Goal: Use online tool/utility: Utilize a website feature to perform a specific function

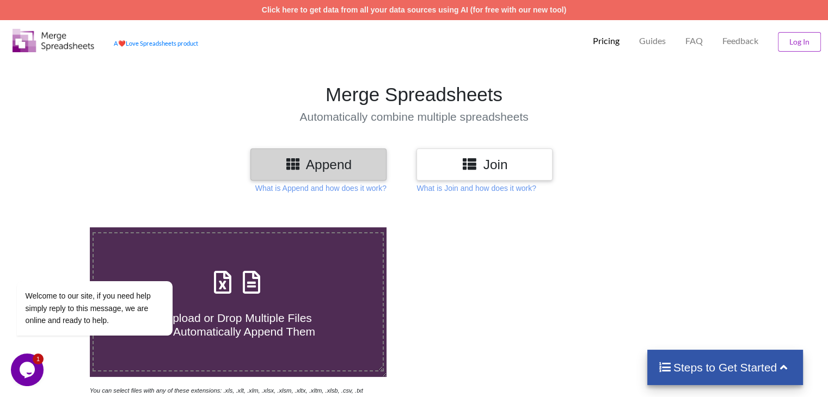
click at [320, 168] on h3 "Append" at bounding box center [319, 165] width 120 height 16
click at [285, 167] on h3 "Append" at bounding box center [319, 165] width 120 height 16
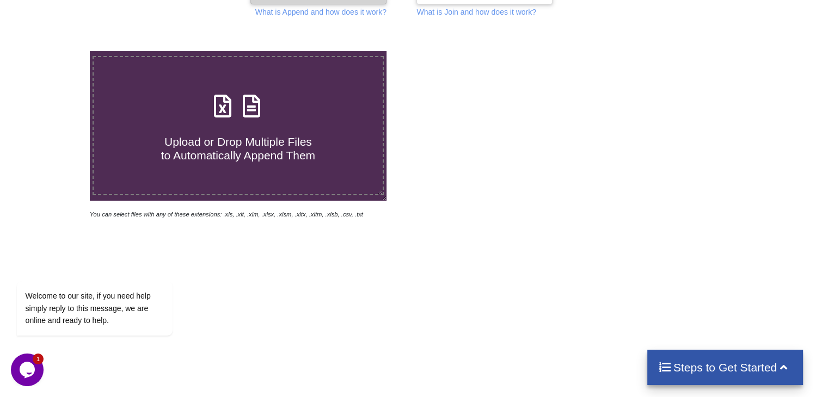
scroll to position [182, 0]
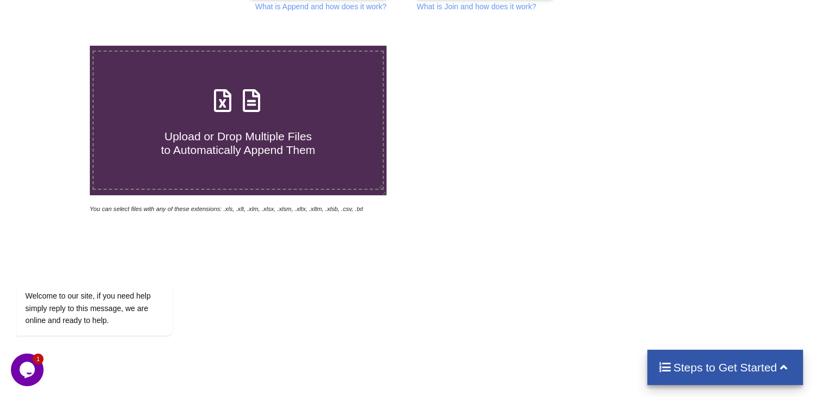
click at [228, 134] on span "Upload or Drop Multiple Files to Automatically Append Them" at bounding box center [238, 143] width 154 height 26
click at [57, 46] on input "Upload or Drop Multiple Files to Automatically Append Them" at bounding box center [57, 46] width 0 height 0
click at [219, 140] on span "Upload or Drop Multiple Files to Automatically Append Them" at bounding box center [238, 143] width 154 height 26
click at [57, 46] on input "Upload or Drop Multiple Files to Automatically Append Them" at bounding box center [57, 46] width 0 height 0
type input "C:\fakepath\2. Egov_Internal Employee_Salary_Sheet_May-24.xlsx"
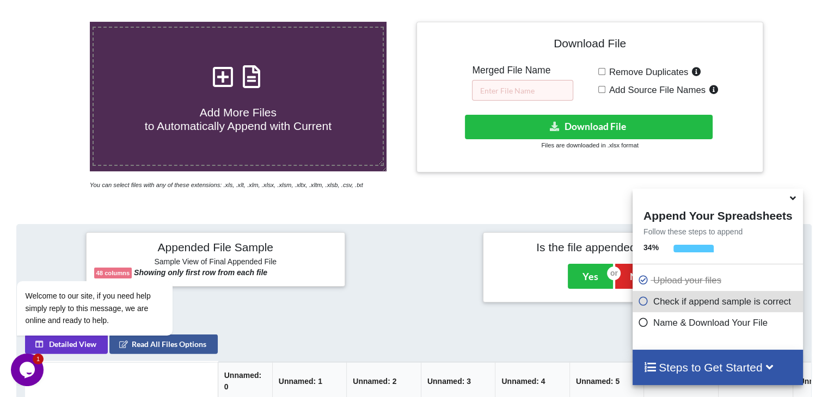
scroll to position [206, 0]
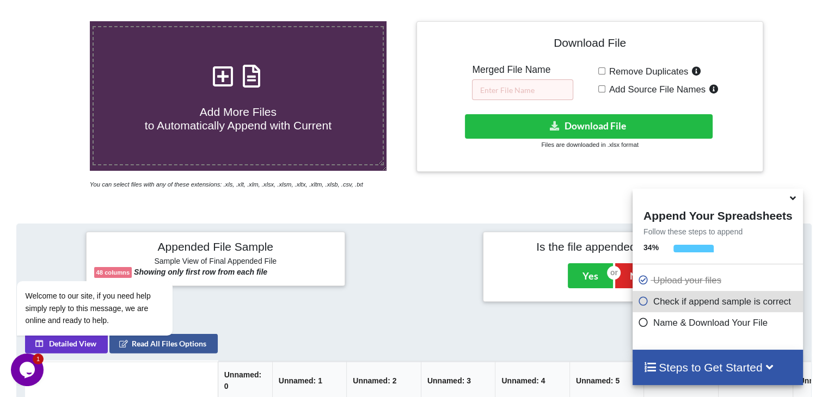
click at [492, 72] on h5 "Merged File Name" at bounding box center [522, 69] width 101 height 11
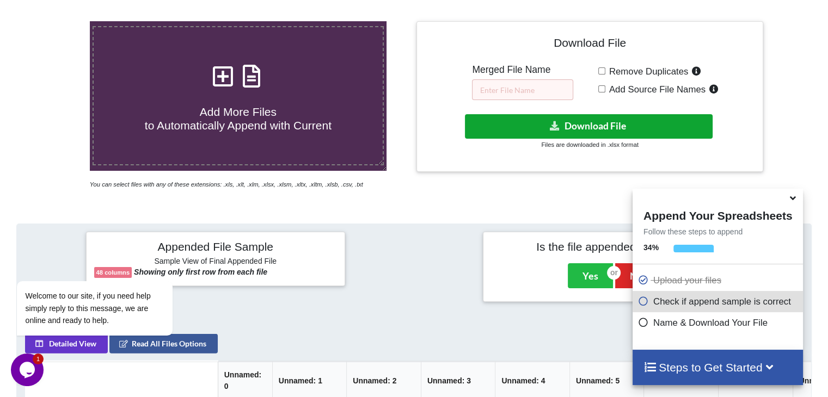
drag, startPoint x: 492, startPoint y: 72, endPoint x: 477, endPoint y: 128, distance: 57.6
click at [477, 128] on button "Download File" at bounding box center [589, 126] width 248 height 25
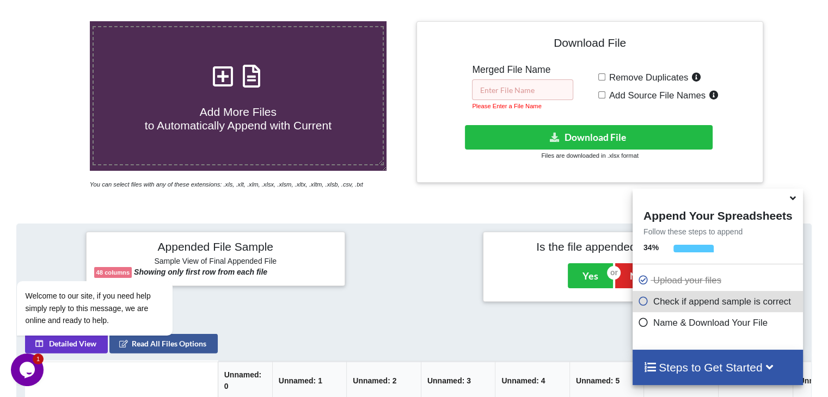
click at [483, 89] on input "text" at bounding box center [522, 89] width 101 height 21
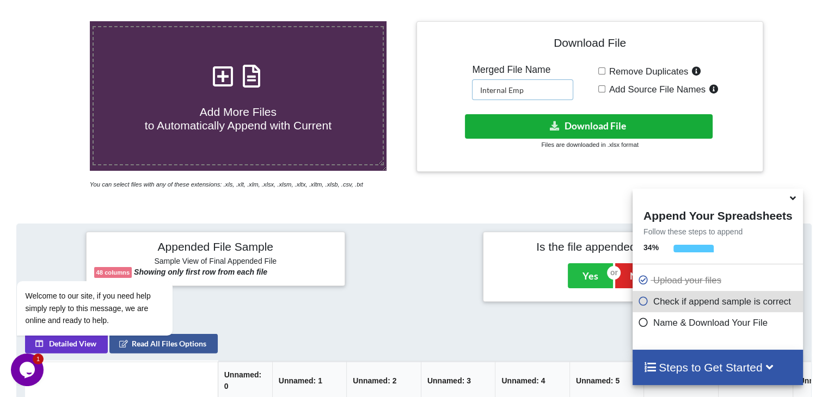
type input "Internal Emp"
click at [564, 125] on button "Download File" at bounding box center [589, 126] width 248 height 25
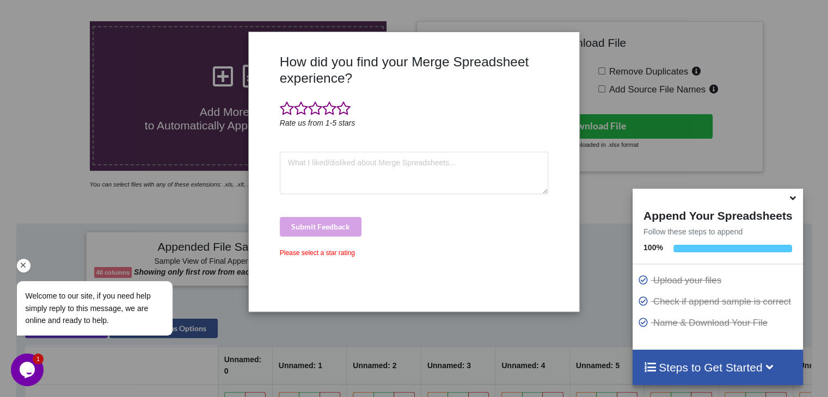
click at [70, 171] on div "Welcome to our site, if you need help simply reply to this message, we are onli…" at bounding box center [109, 233] width 196 height 225
click at [634, 46] on div "How did you find your Merge Spreadsheet experience? Rate us from 1-5 stars Subm…" at bounding box center [414, 198] width 828 height 397
click at [671, 14] on div "How did you find your Merge Spreadsheet experience? Rate us from 1-5 stars Subm…" at bounding box center [414, 198] width 828 height 397
